Goal: Transaction & Acquisition: Purchase product/service

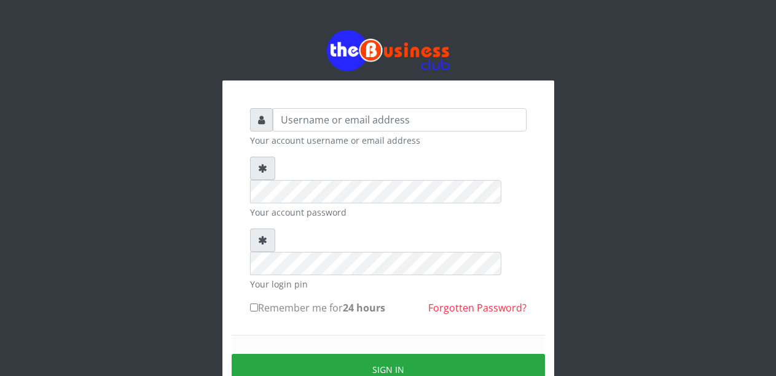
click at [331, 127] on input "text" at bounding box center [400, 119] width 254 height 23
type input "Malamsidi3030"
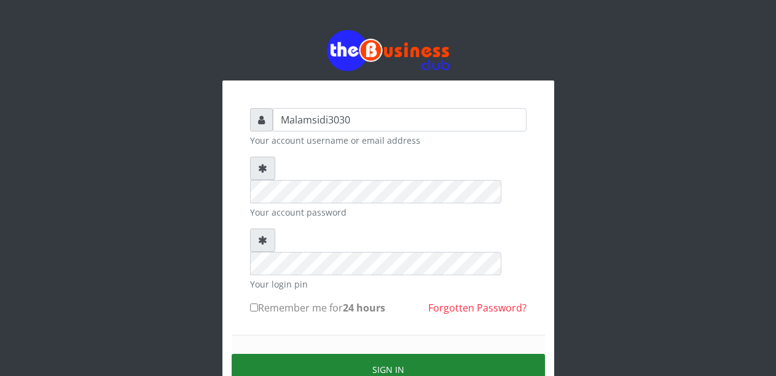
click at [347, 354] on button "Sign in" at bounding box center [389, 369] width 314 height 31
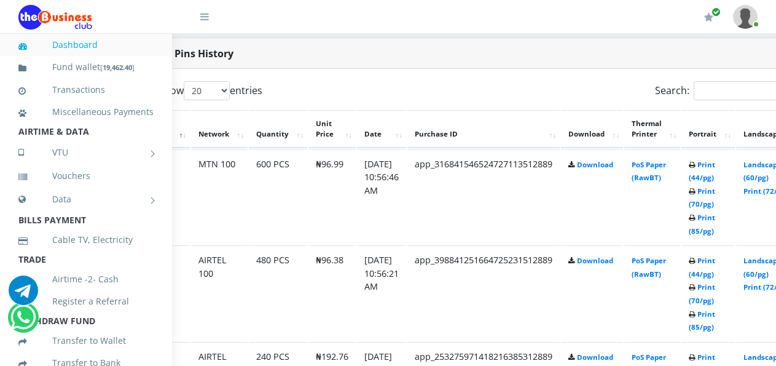
scroll to position [628, 74]
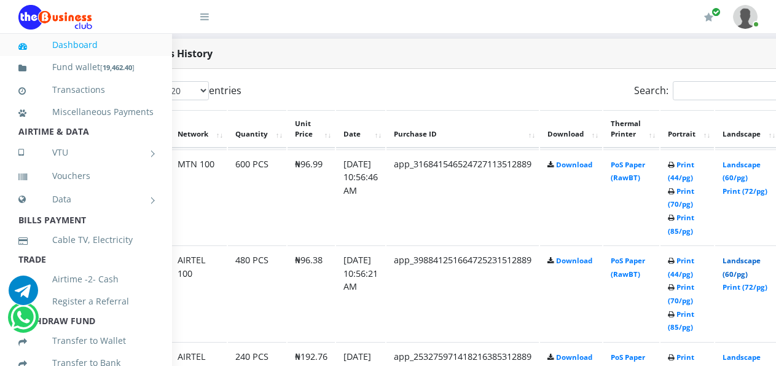
click at [746, 263] on link "Landscape (60/pg)" at bounding box center [742, 267] width 38 height 23
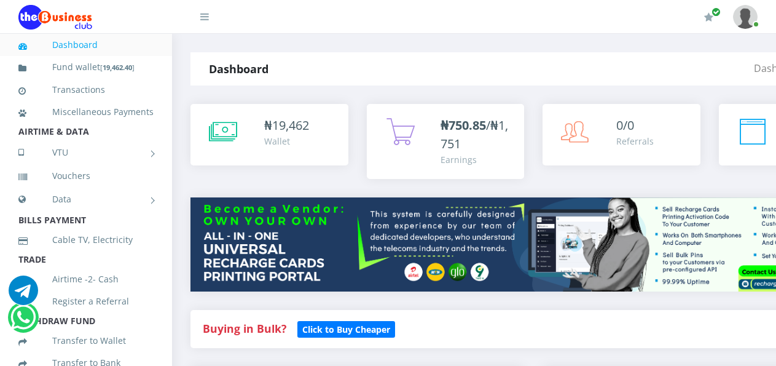
scroll to position [628, 74]
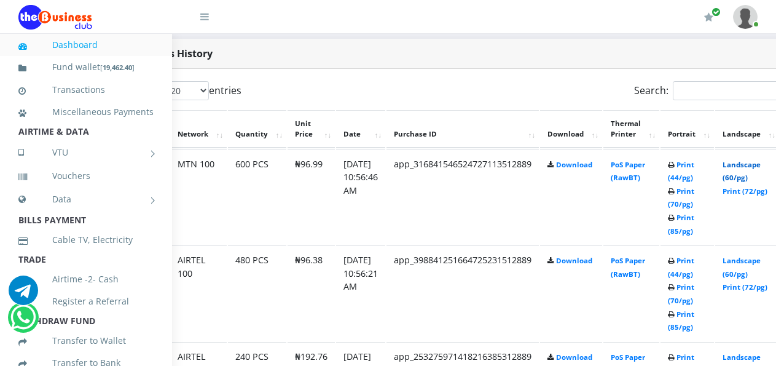
click at [746, 168] on link "Landscape (60/pg)" at bounding box center [742, 171] width 38 height 23
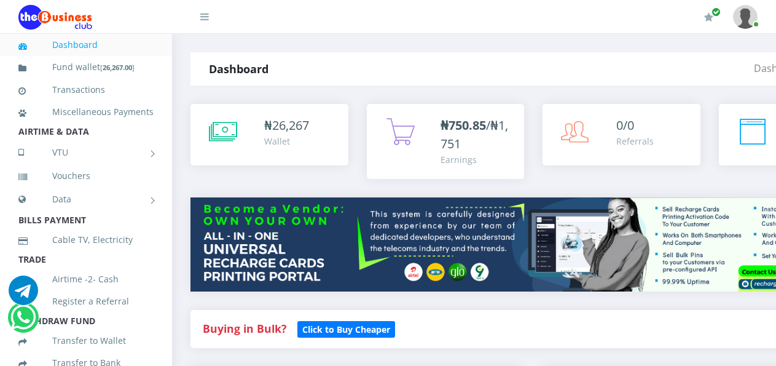
scroll to position [546, 74]
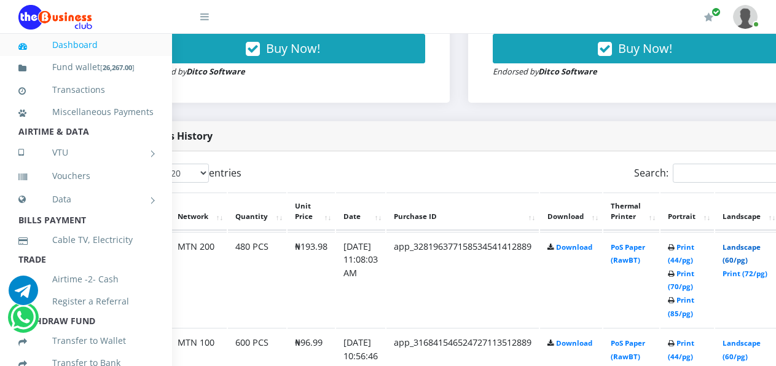
click at [750, 242] on link "Landscape (60/pg)" at bounding box center [742, 253] width 38 height 23
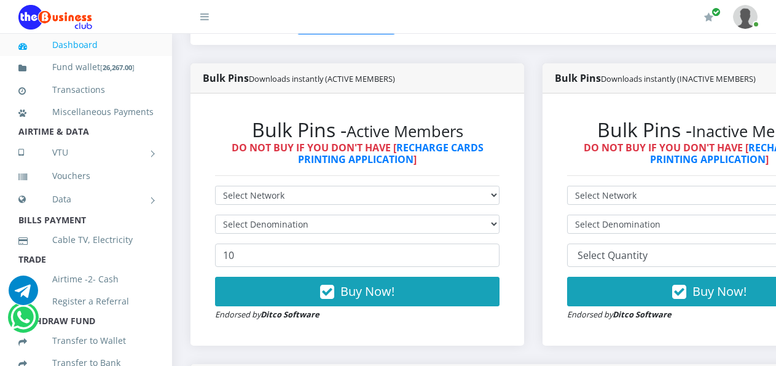
scroll to position [307, 0]
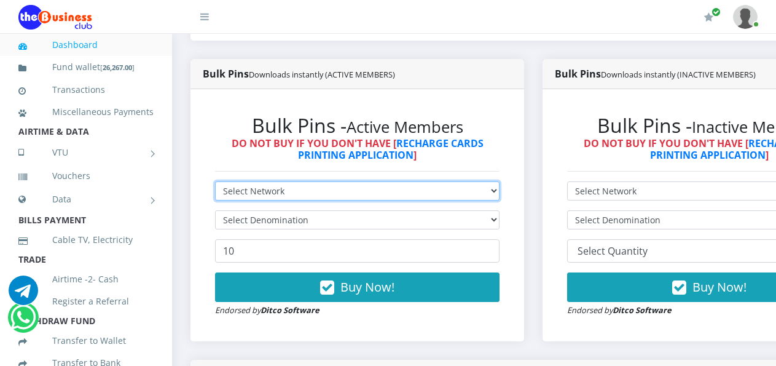
click at [416, 181] on select "Select Network MTN Globacom 9Mobile Airtel" at bounding box center [357, 190] width 285 height 19
select select "MTN"
click at [215, 181] on select "Select Network MTN Globacom 9Mobile Airtel" at bounding box center [357, 190] width 285 height 19
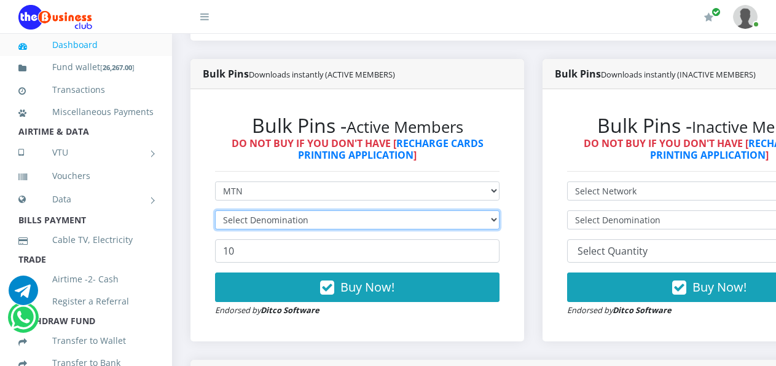
click at [416, 210] on select "Select Denomination" at bounding box center [357, 219] width 285 height 19
click at [416, 210] on select "Select Denomination MTN NGN100 - ₦96.99 MTN NGN200 - ₦193.98 MTN NGN400 - ₦387.…" at bounding box center [357, 219] width 285 height 19
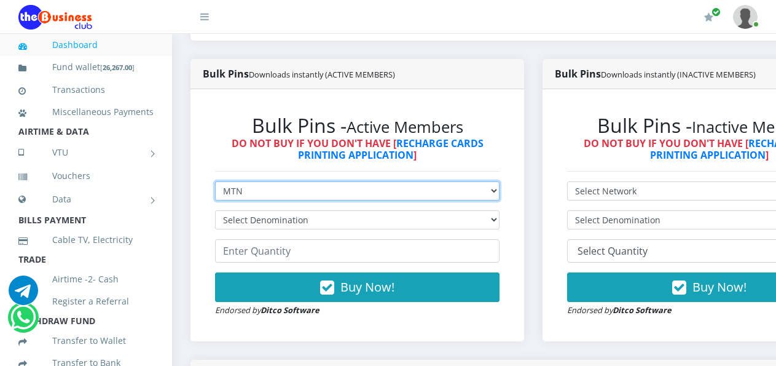
click at [397, 181] on select "Select Network MTN Globacom 9Mobile Airtel" at bounding box center [357, 190] width 285 height 19
click at [215, 181] on select "Select Network MTN Globacom 9Mobile Airtel" at bounding box center [357, 190] width 285 height 19
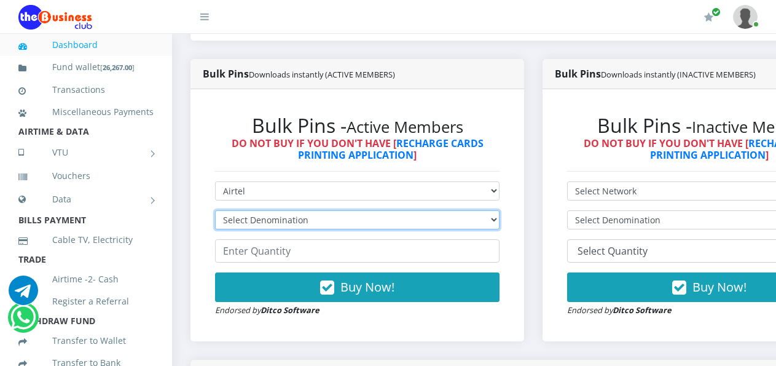
click at [350, 210] on select "Select Denomination" at bounding box center [357, 219] width 285 height 19
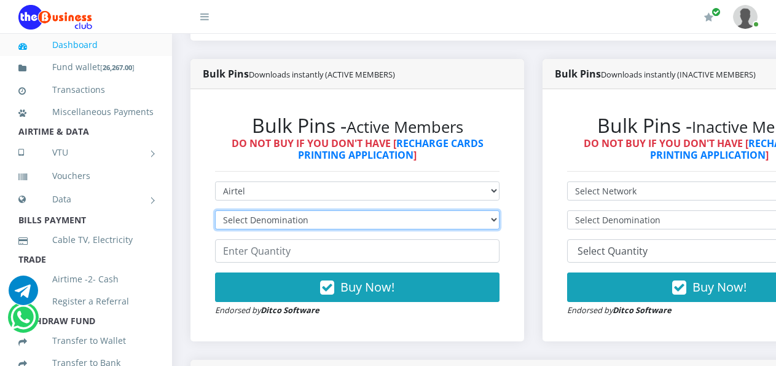
click at [350, 210] on select "Select Denomination" at bounding box center [357, 219] width 285 height 19
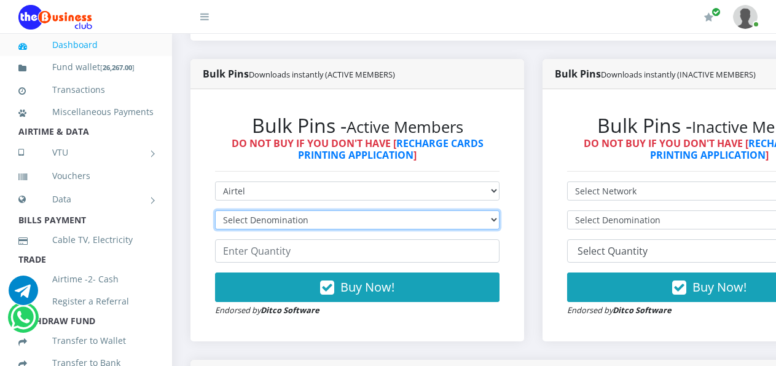
click at [350, 210] on select "Select Denomination" at bounding box center [357, 219] width 285 height 19
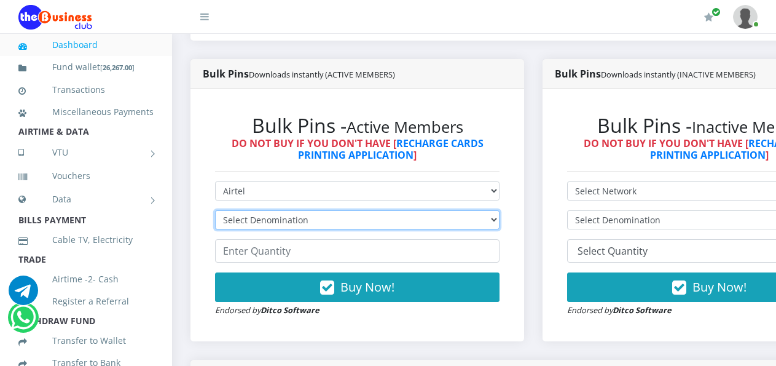
click at [350, 210] on select "Select Denomination" at bounding box center [357, 219] width 285 height 19
click at [350, 210] on select "Select Denomination Airtel NGN100 - ₦96.38 Airtel NGN200 - ₦192.76 Airtel NGN50…" at bounding box center [357, 219] width 285 height 19
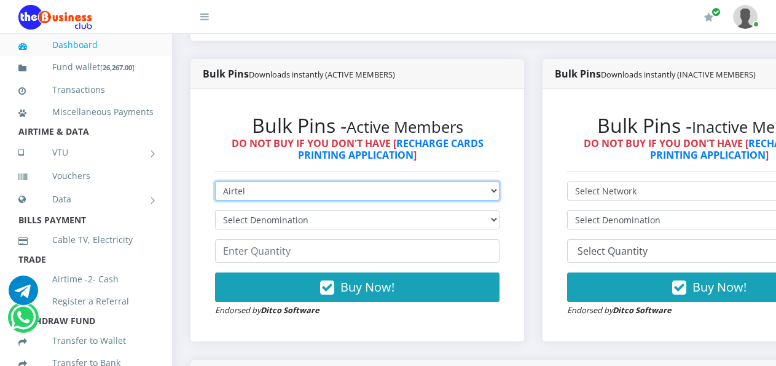
click at [350, 181] on select "Select Network MTN Globacom 9Mobile Airtel" at bounding box center [357, 190] width 285 height 19
click at [215, 181] on select "Select Network MTN Globacom 9Mobile Airtel" at bounding box center [357, 190] width 285 height 19
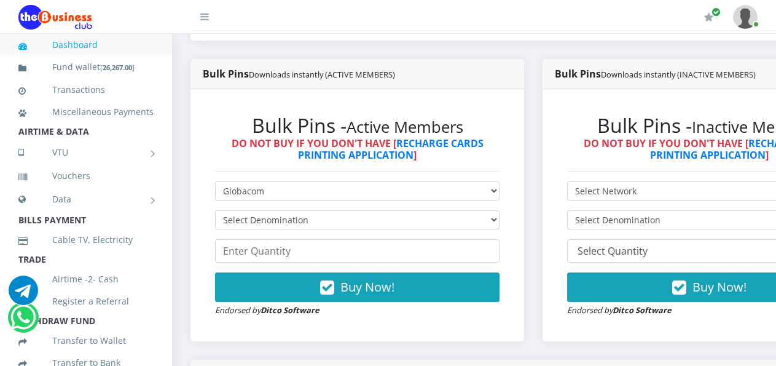
click at [512, 215] on div "Bulk Pins - Active Members DO NOT BUY IF YOU DON'T HAVE [ RECHARGE CARDS PRINTI…" at bounding box center [357, 214] width 309 height 227
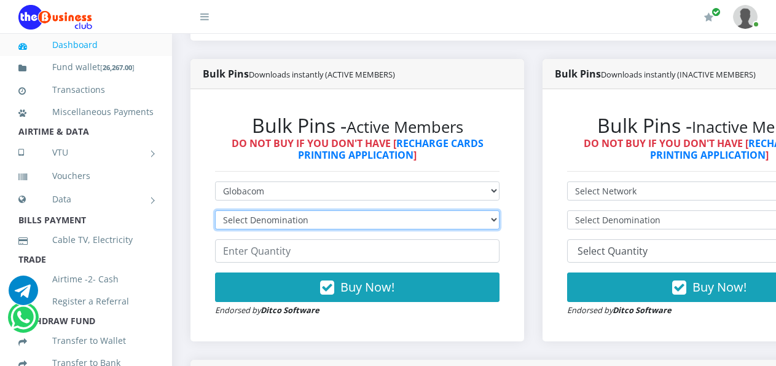
click at [500, 211] on select "Select Denomination Glo NGN100 - ₦96.55 Glo NGN200 - ₦193.10 Glo NGN500 - ₦482.…" at bounding box center [357, 219] width 285 height 19
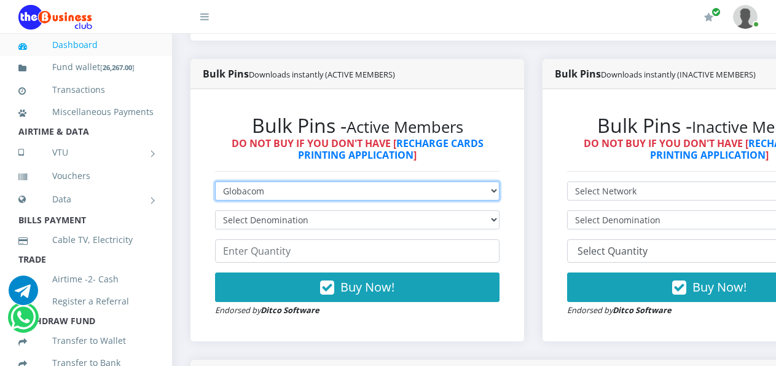
click at [498, 181] on select "Select Network MTN Globacom 9Mobile Airtel" at bounding box center [357, 190] width 285 height 19
select select "9Mobile"
click at [215, 181] on select "Select Network MTN Globacom 9Mobile Airtel" at bounding box center [357, 190] width 285 height 19
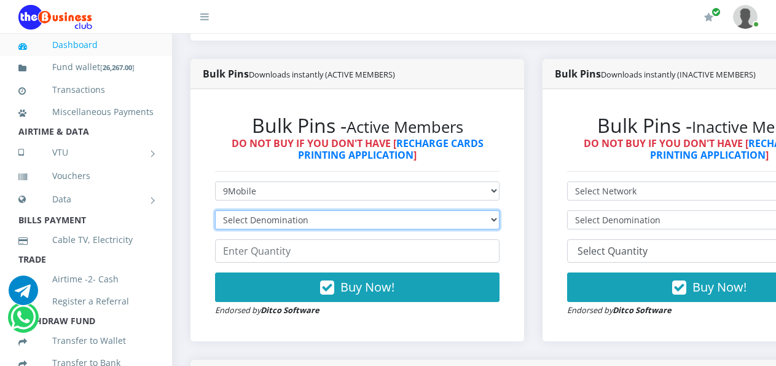
click at [457, 210] on select "Select Denomination 9Mobile NGN100 - ₦94.99 9Mobile NGN200 - ₦189.98 9Mobile NG…" at bounding box center [357, 219] width 285 height 19
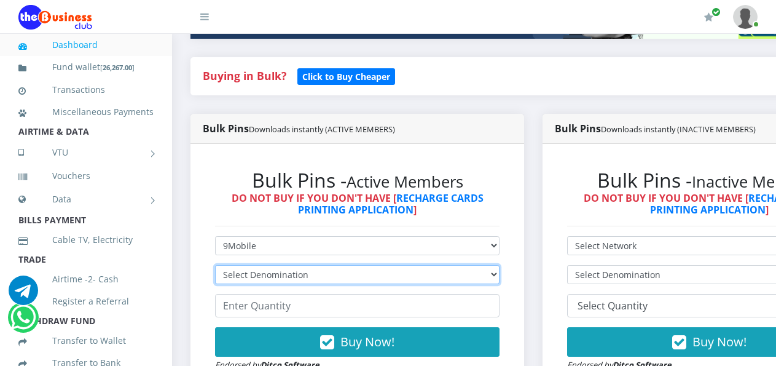
scroll to position [184, 0]
